Goal: Transaction & Acquisition: Purchase product/service

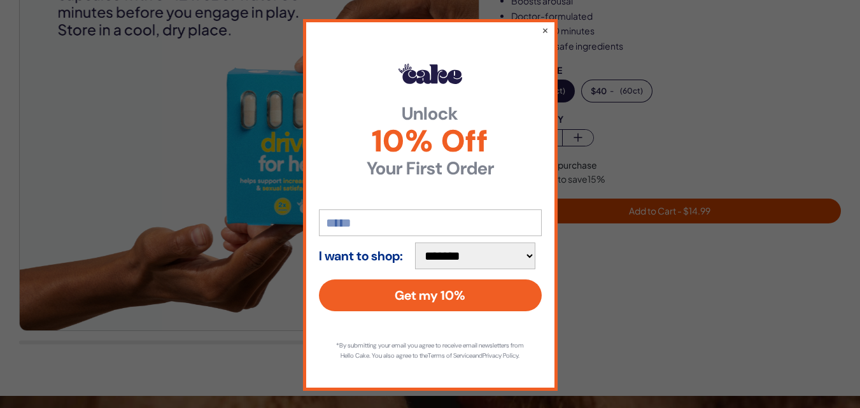
scroll to position [229, 0]
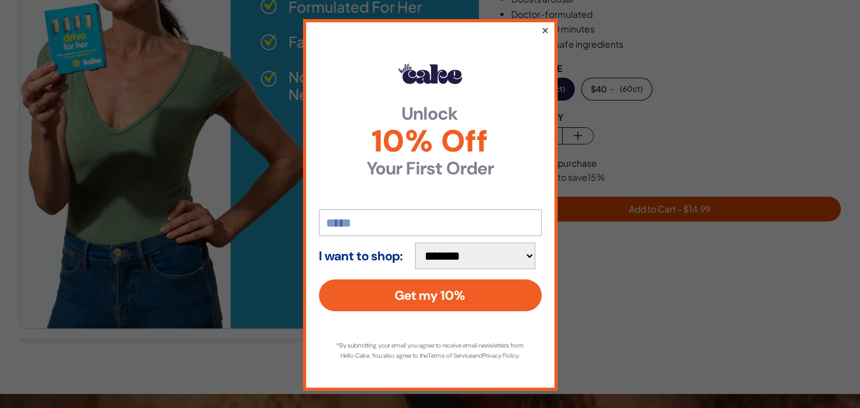
click at [541, 29] on button "×" at bounding box center [545, 29] width 8 height 15
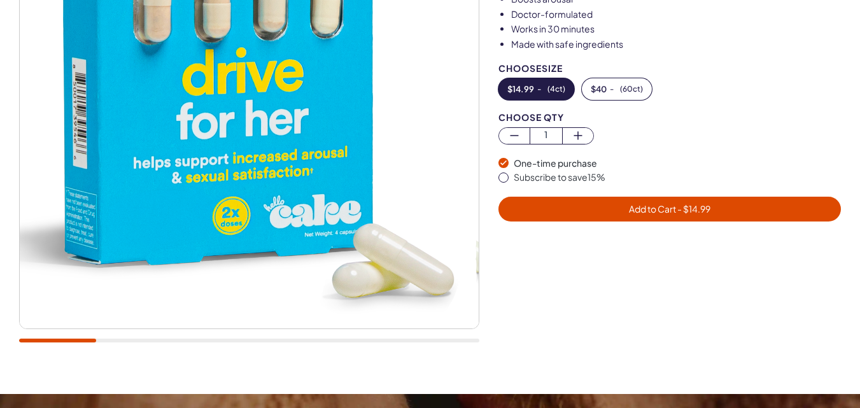
click at [311, 213] on img at bounding box center [249, 98] width 459 height 459
click at [245, 185] on img at bounding box center [249, 98] width 459 height 459
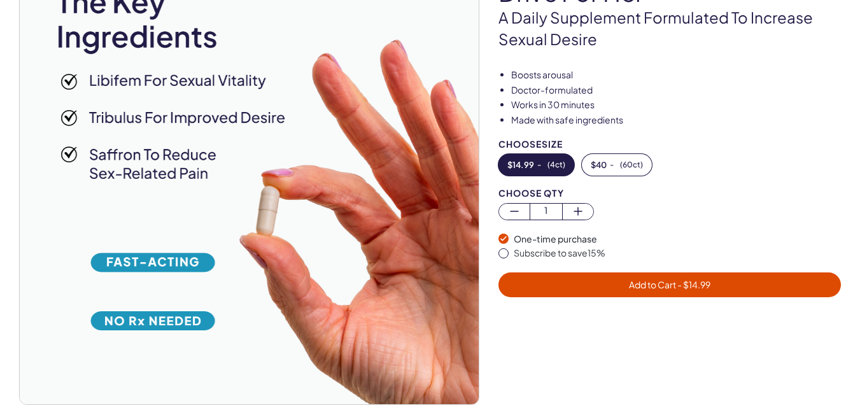
scroll to position [153, 0]
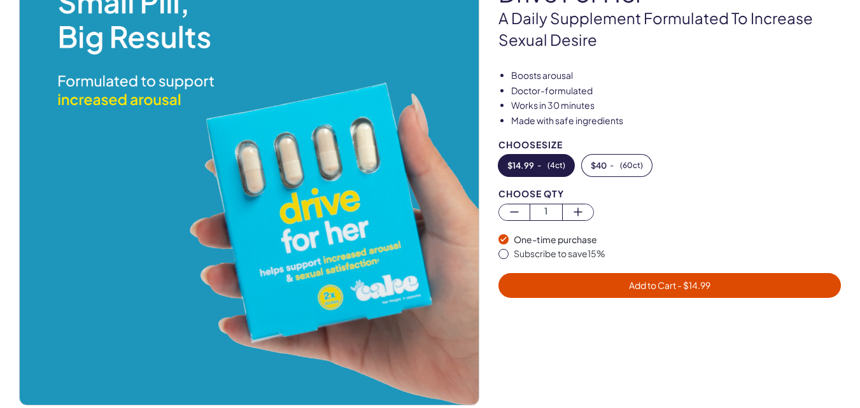
click at [283, 251] on img at bounding box center [249, 175] width 459 height 459
click at [281, 233] on img at bounding box center [249, 175] width 459 height 459
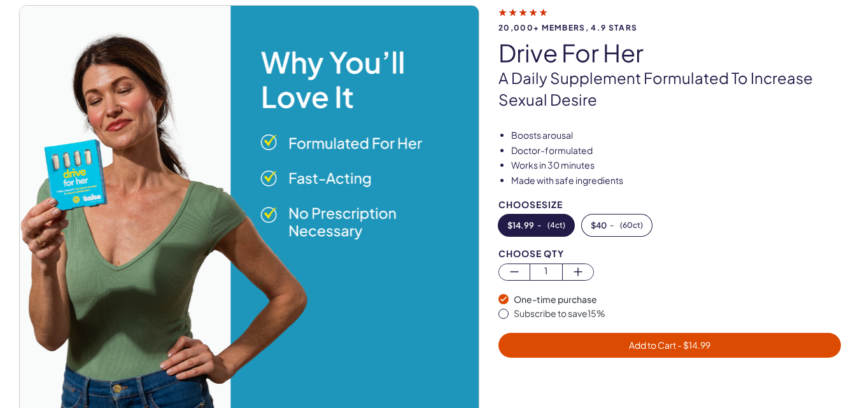
scroll to position [76, 0]
